Goal: Task Accomplishment & Management: Manage account settings

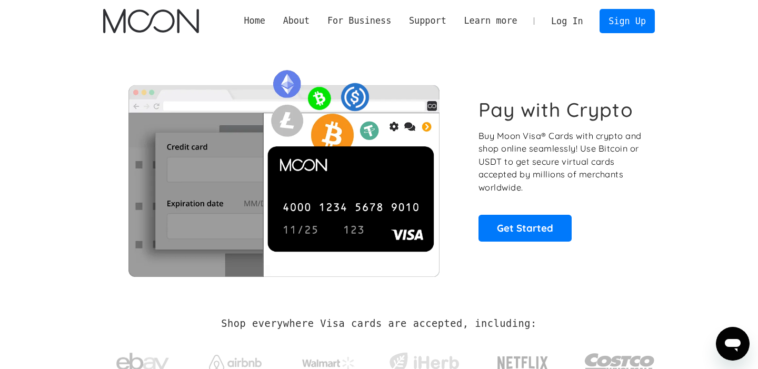
click at [563, 21] on link "Log In" at bounding box center [567, 20] width 50 height 23
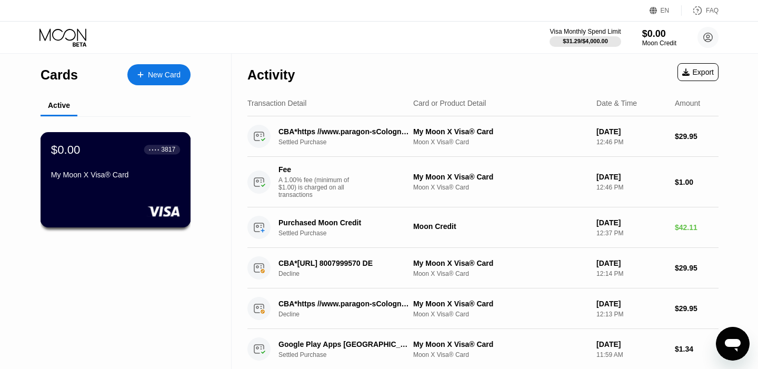
click at [126, 165] on div "$0.00 ● ● ● ● 3817 My Moon X Visa® Card" at bounding box center [115, 163] width 129 height 41
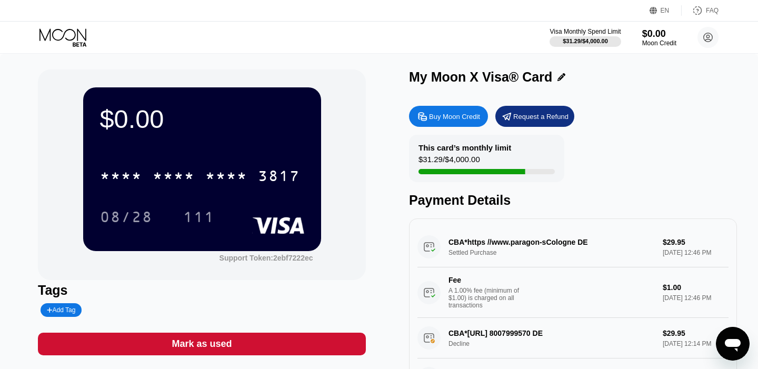
click at [527, 173] on div at bounding box center [487, 171] width 136 height 5
click at [165, 174] on div "* * * *" at bounding box center [174, 177] width 42 height 17
